Goal: Navigation & Orientation: Find specific page/section

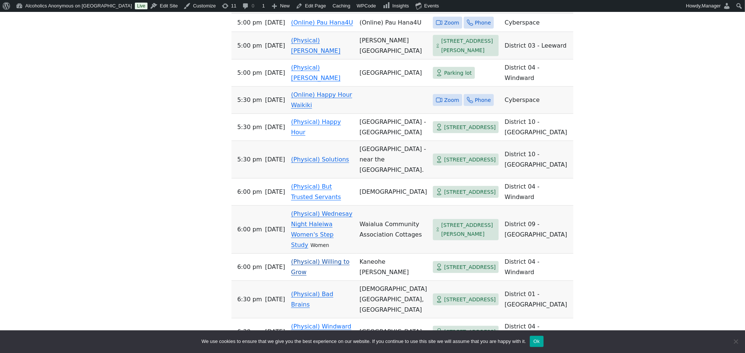
scroll to position [446, 0]
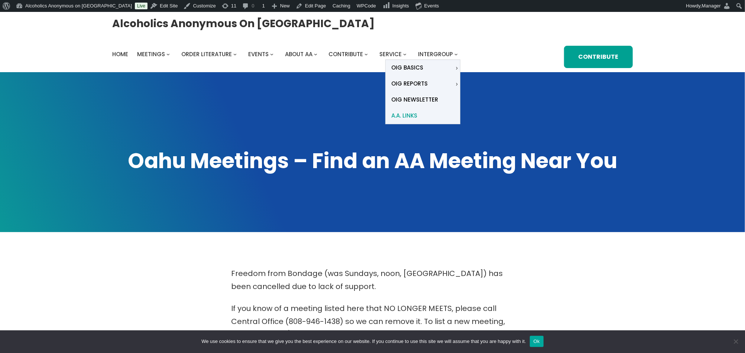
click at [401, 113] on span "A.A. Links" at bounding box center [404, 115] width 26 height 10
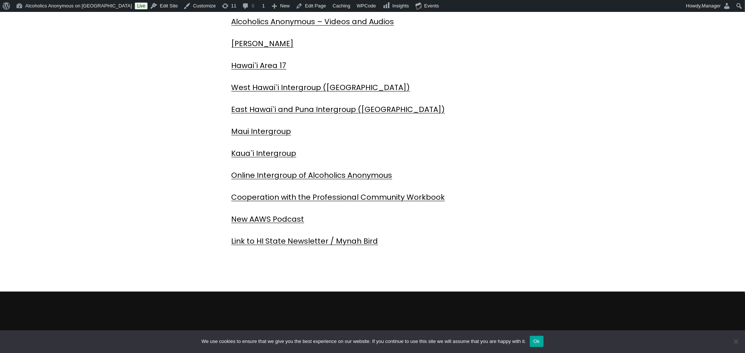
scroll to position [297, 0]
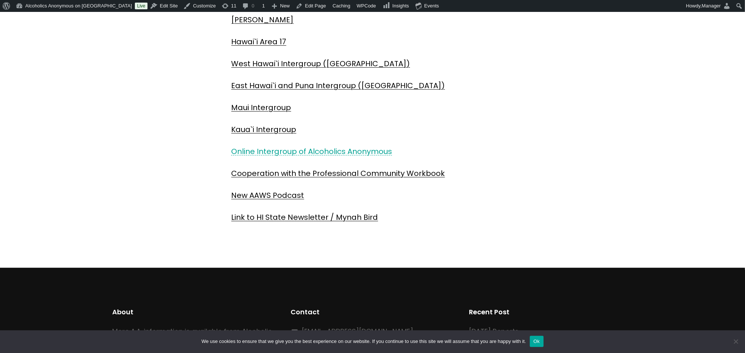
click at [277, 151] on link "Online Intergroup of Alcoholics Anonymous" at bounding box center [312, 151] width 161 height 10
